Goal: Transaction & Acquisition: Purchase product/service

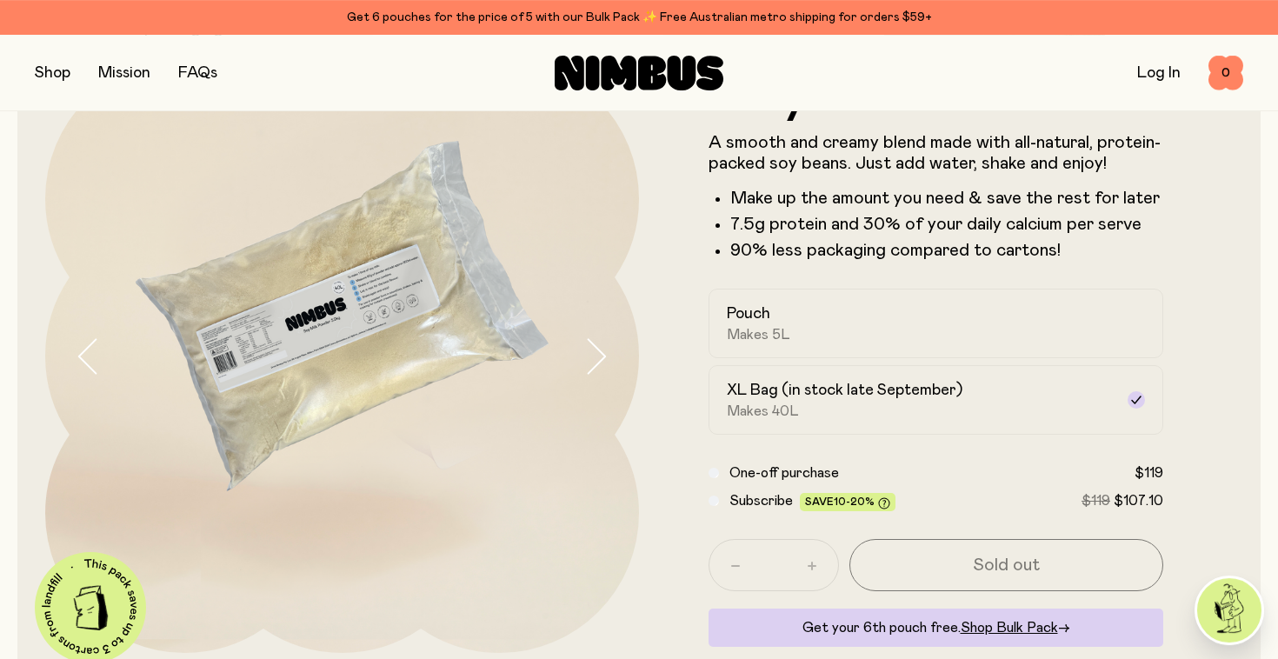
scroll to position [115, 0]
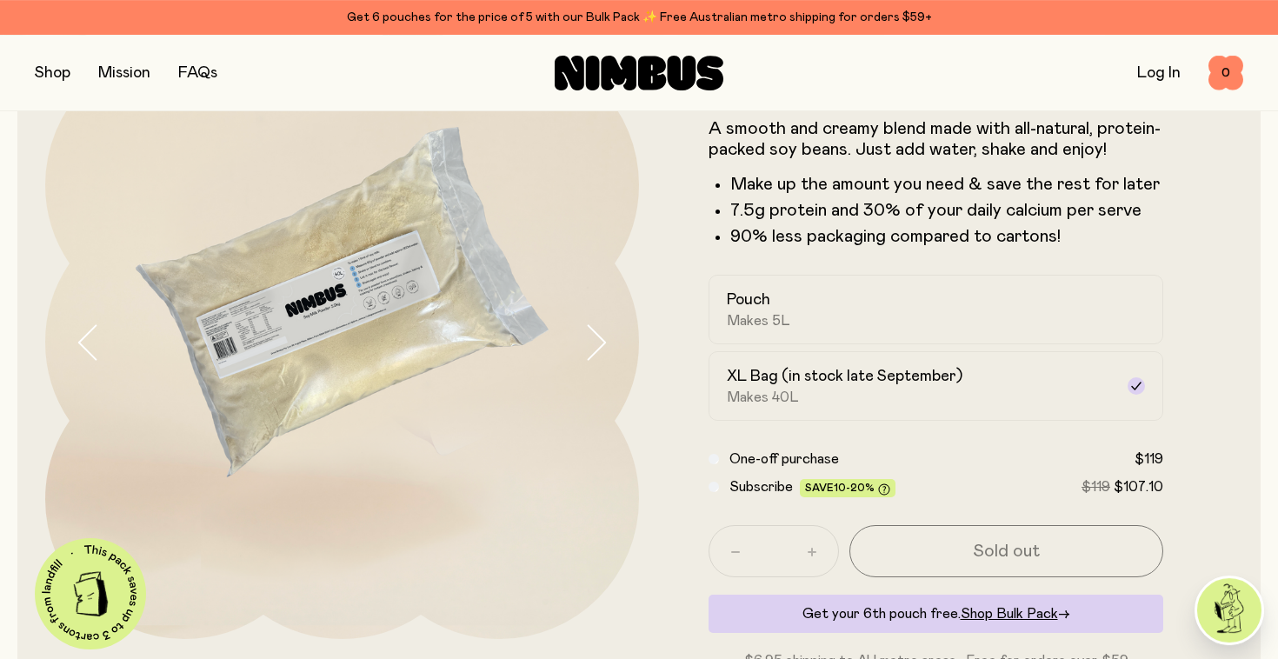
click at [356, 291] on img at bounding box center [342, 342] width 594 height 594
click at [610, 346] on button "button" at bounding box center [612, 342] width 56 height 594
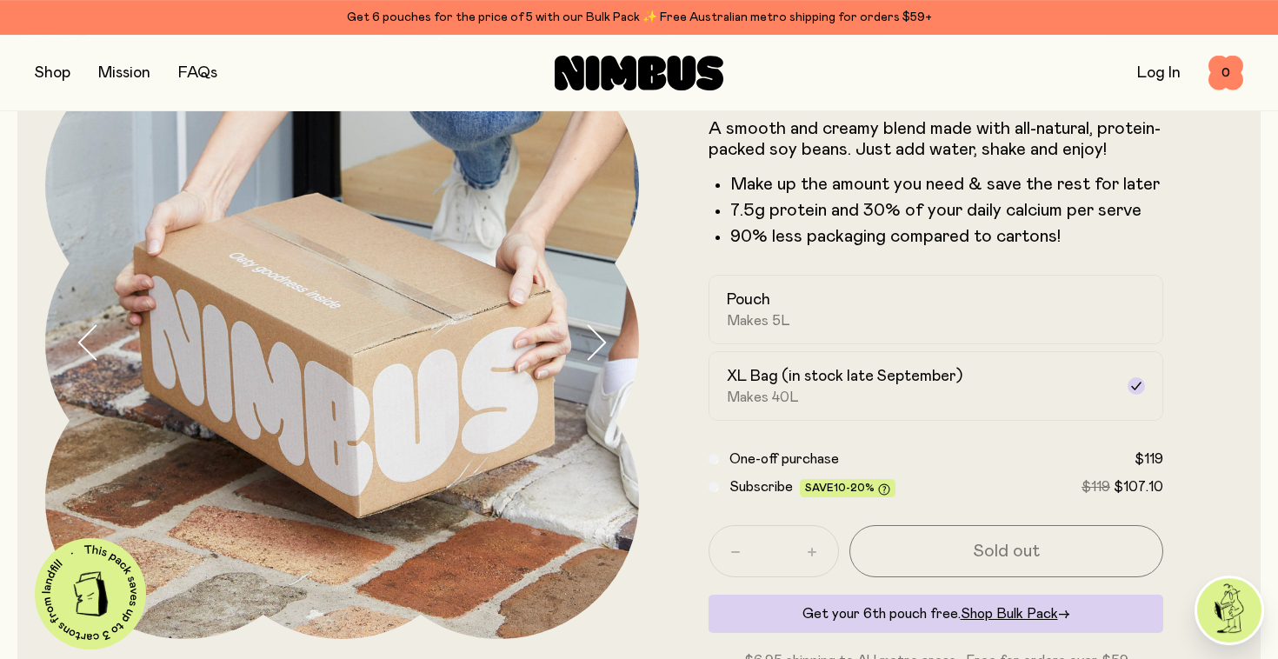
click at [610, 346] on button "button" at bounding box center [612, 342] width 56 height 594
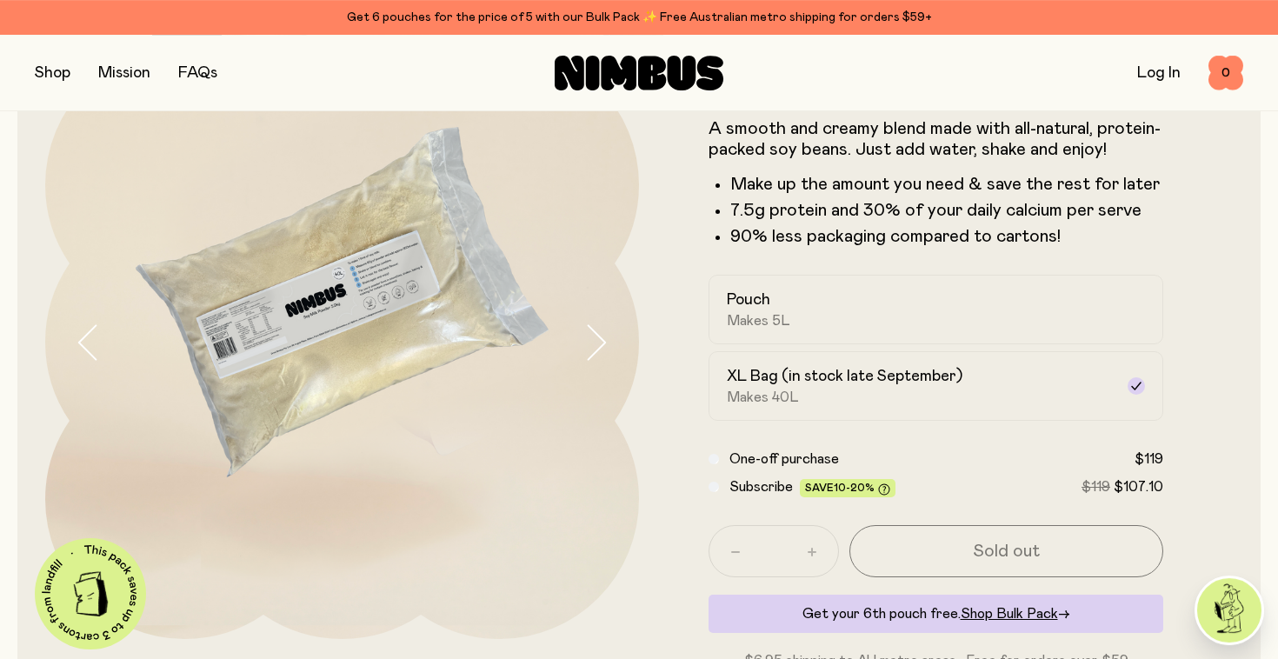
click at [380, 263] on img at bounding box center [342, 342] width 594 height 594
click at [379, 315] on img at bounding box center [342, 342] width 594 height 594
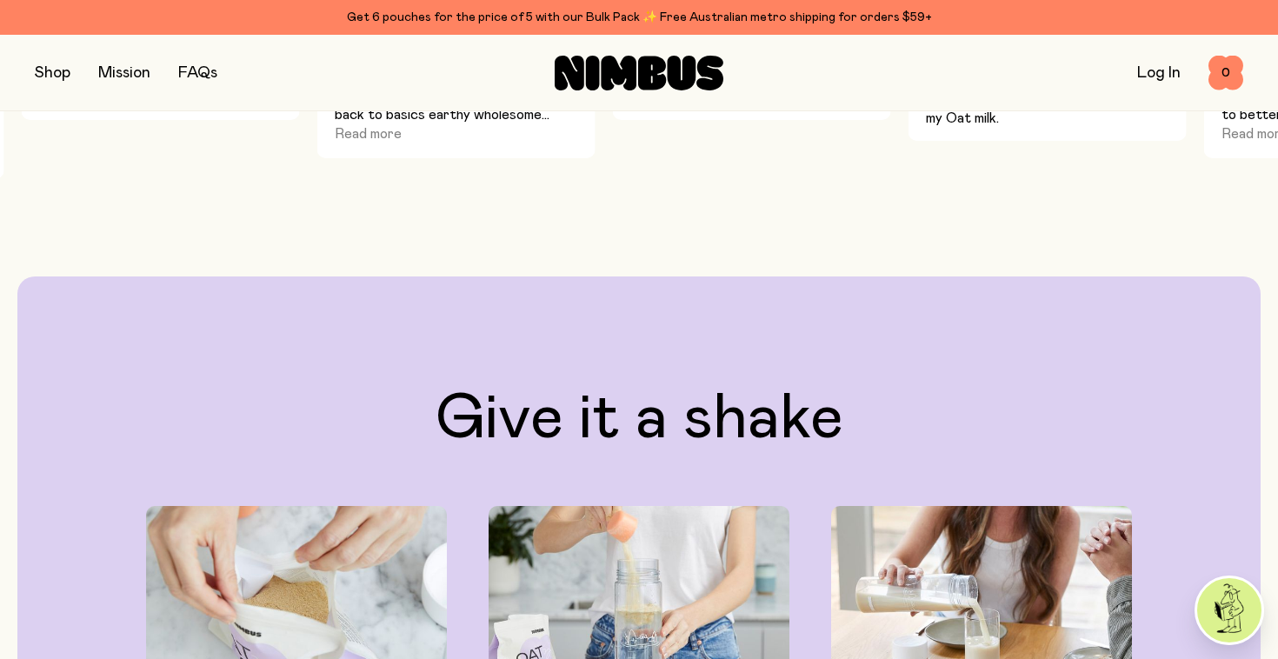
scroll to position [0, 0]
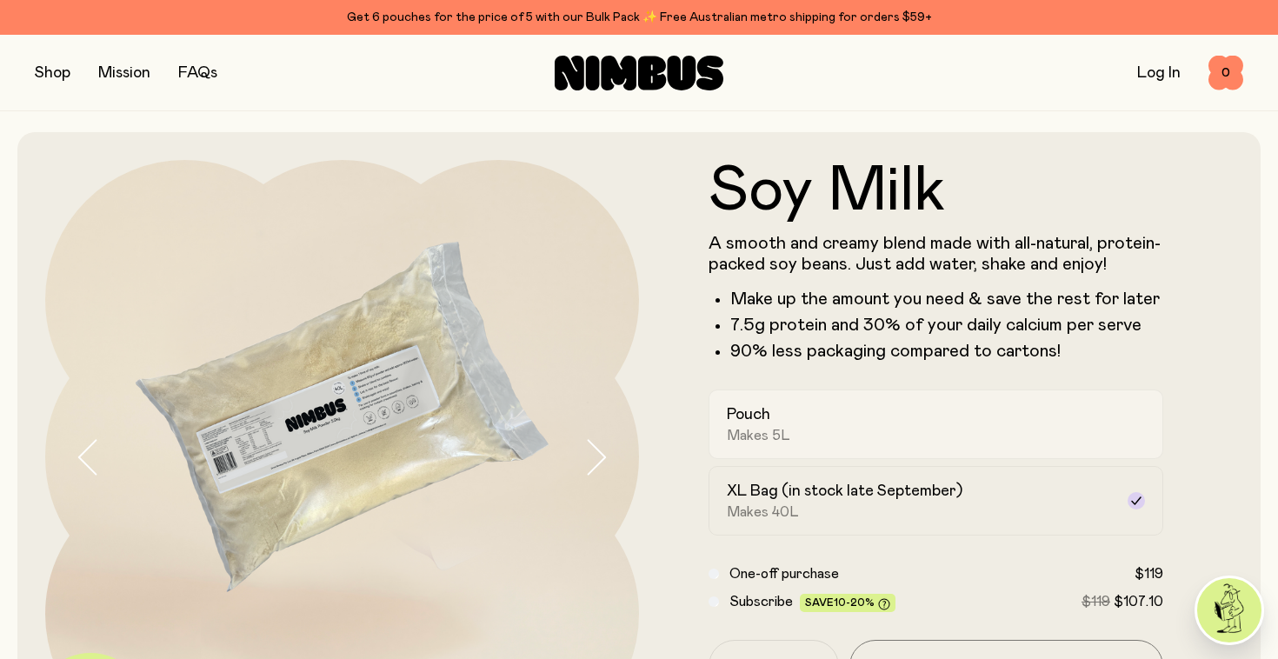
click at [755, 432] on span "Makes 5L" at bounding box center [758, 435] width 63 height 17
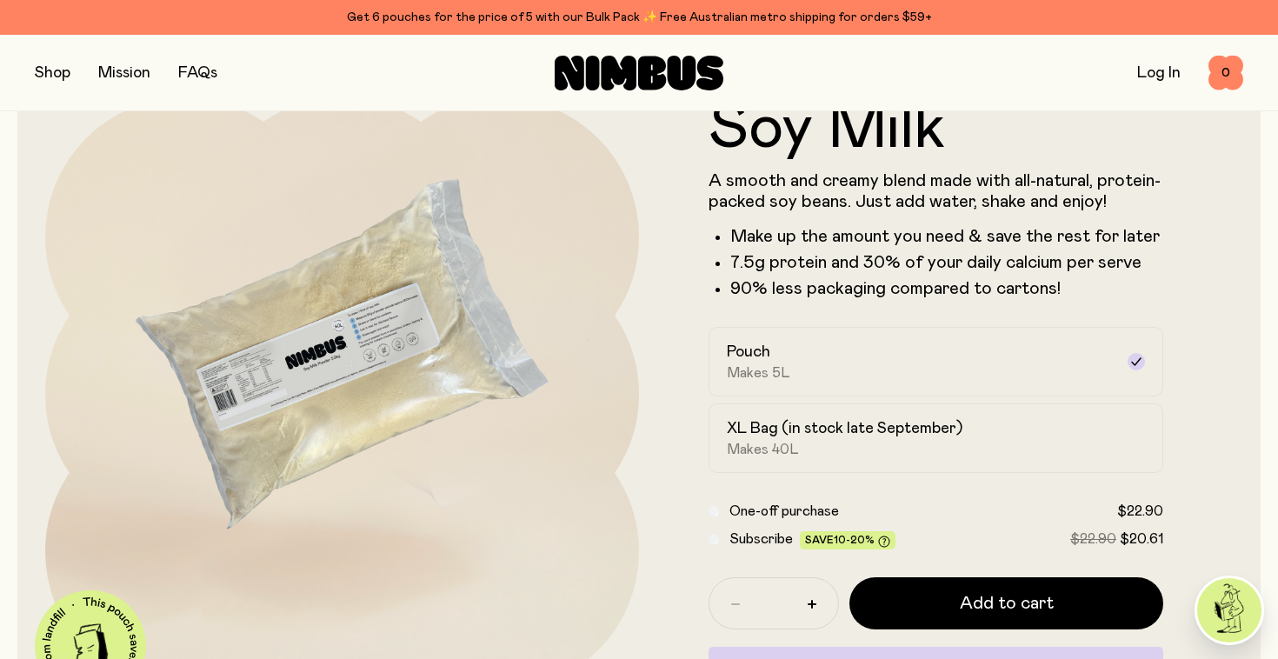
scroll to position [63, 0]
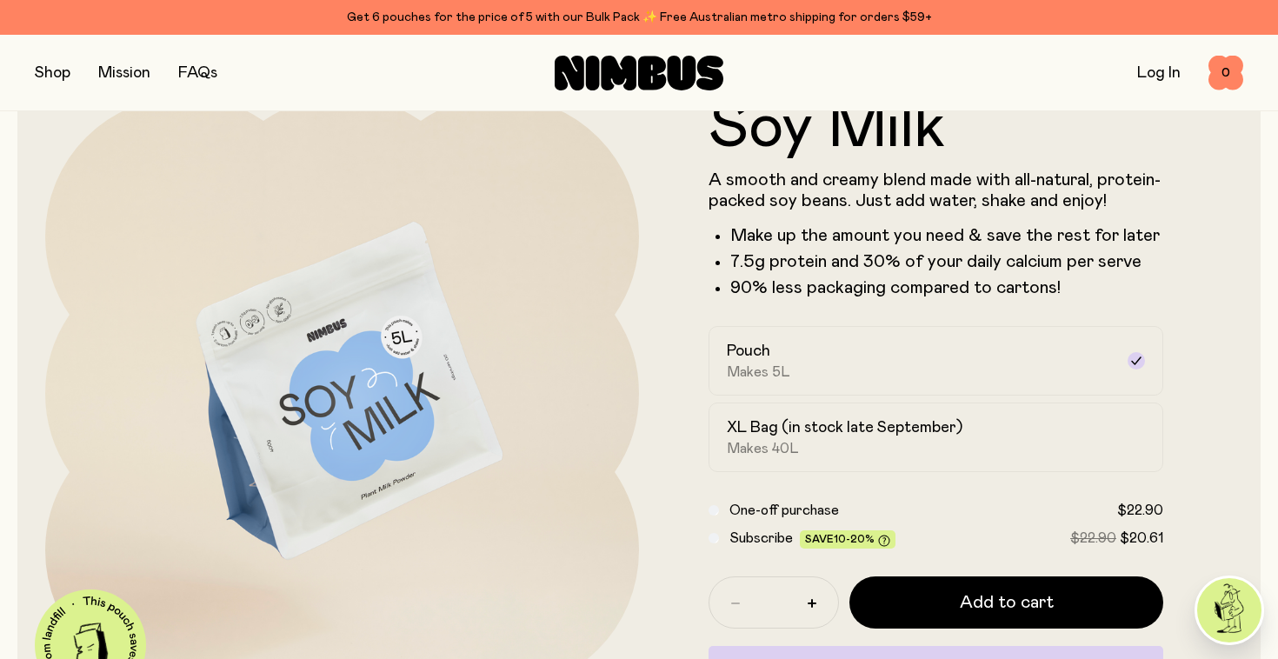
click at [361, 448] on img at bounding box center [342, 394] width 594 height 594
click at [780, 437] on h2 "XL Bag (in stock late September)" at bounding box center [845, 427] width 236 height 21
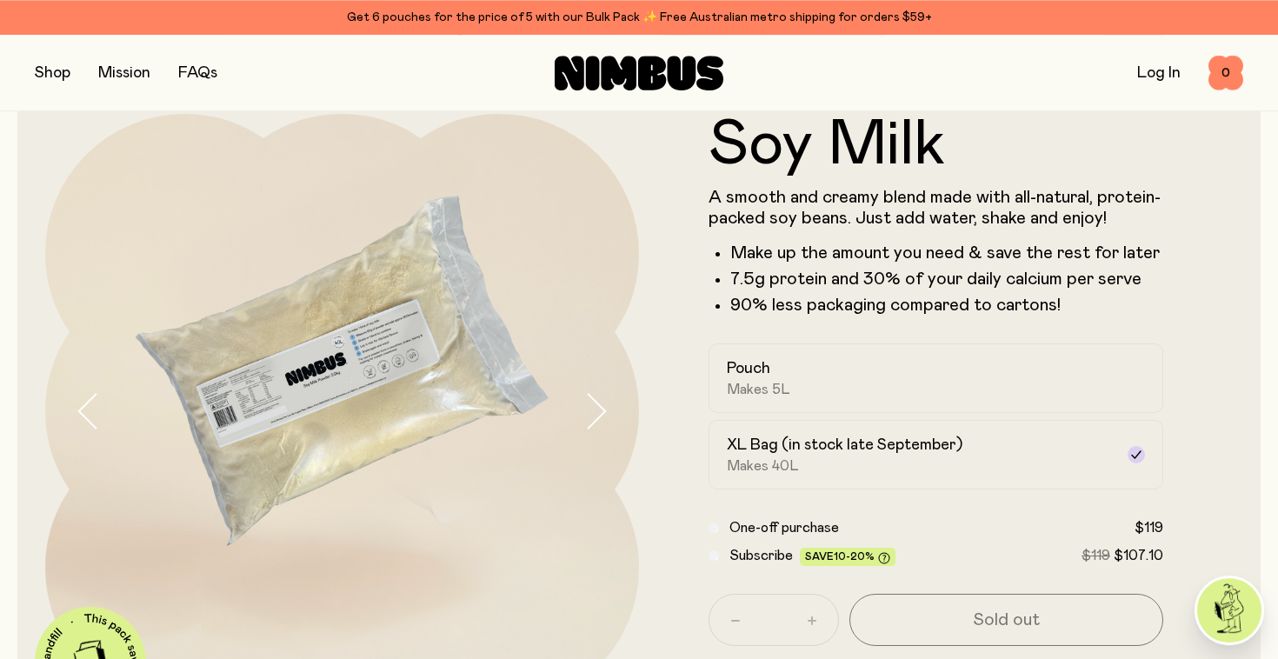
scroll to position [45, 0]
click at [797, 396] on div "Pouch Makes 5L" at bounding box center [920, 379] width 387 height 40
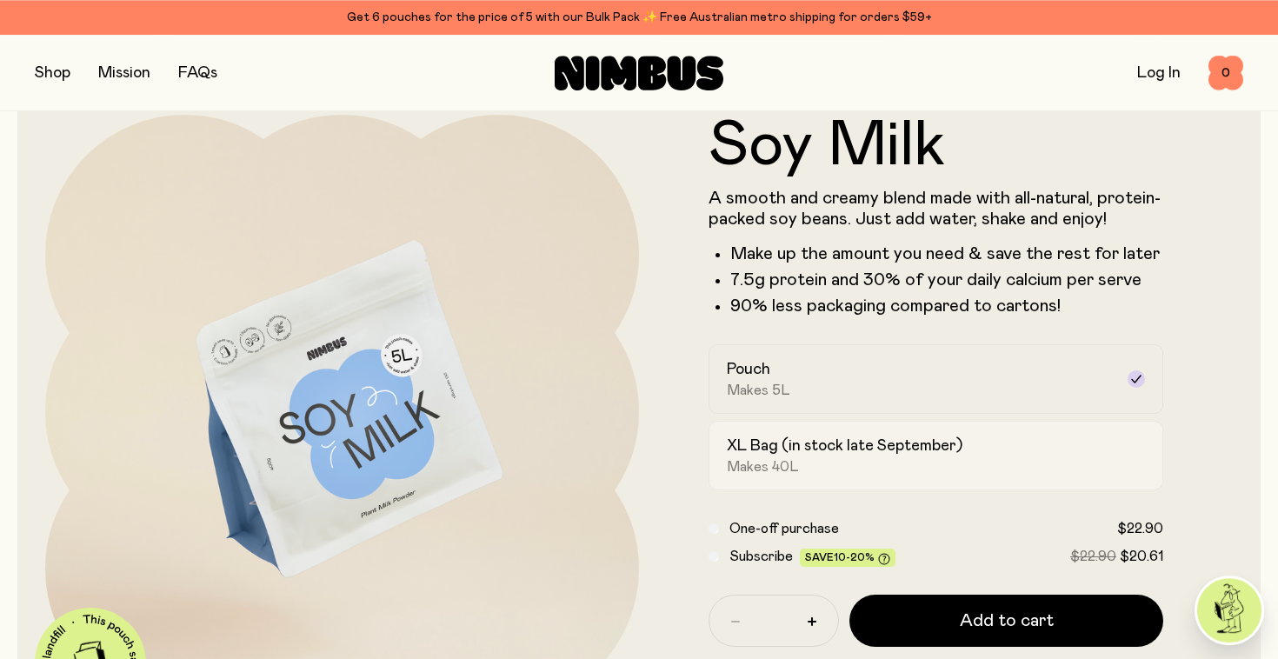
click at [807, 457] on h2 "XL Bag (in stock late September)" at bounding box center [845, 446] width 236 height 21
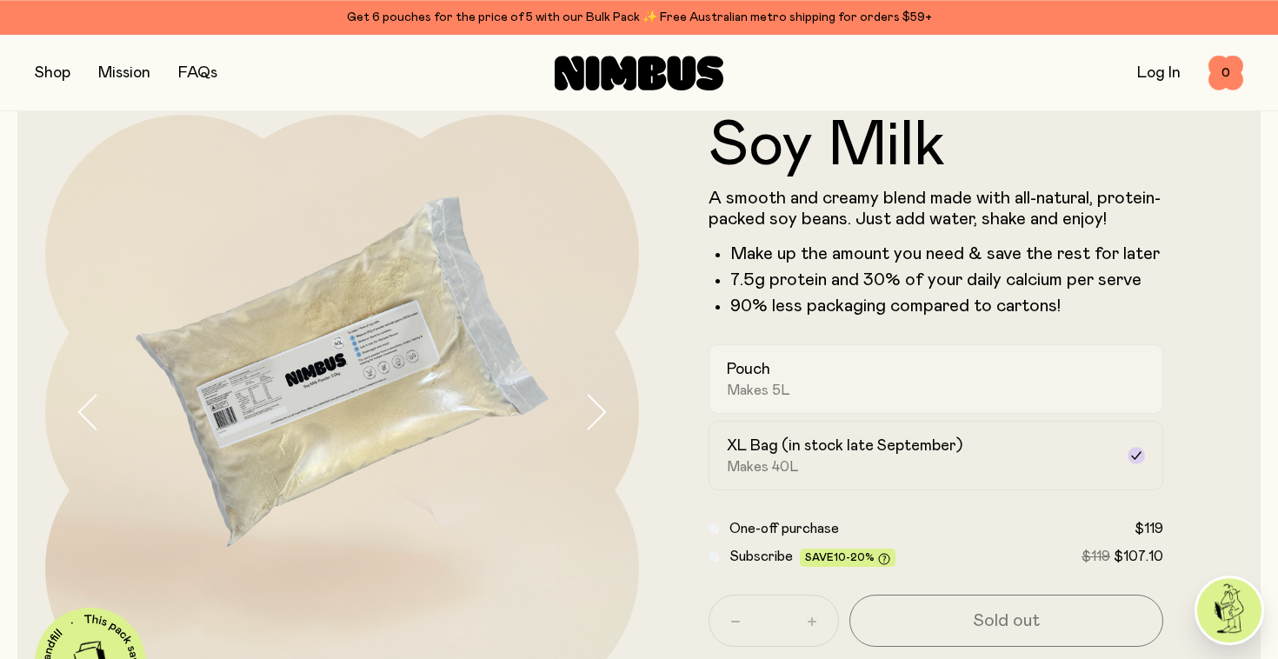
click at [797, 362] on label "Pouch Makes 5L" at bounding box center [936, 379] width 455 height 70
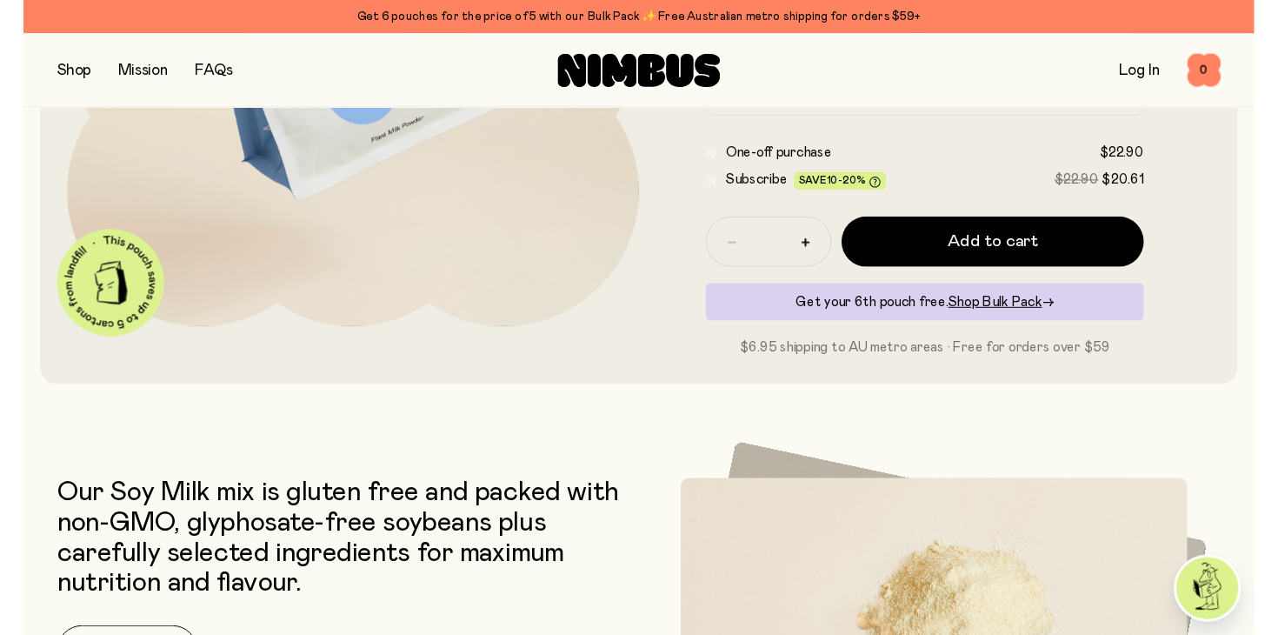
scroll to position [0, 0]
